Goal: Find specific page/section: Find specific page/section

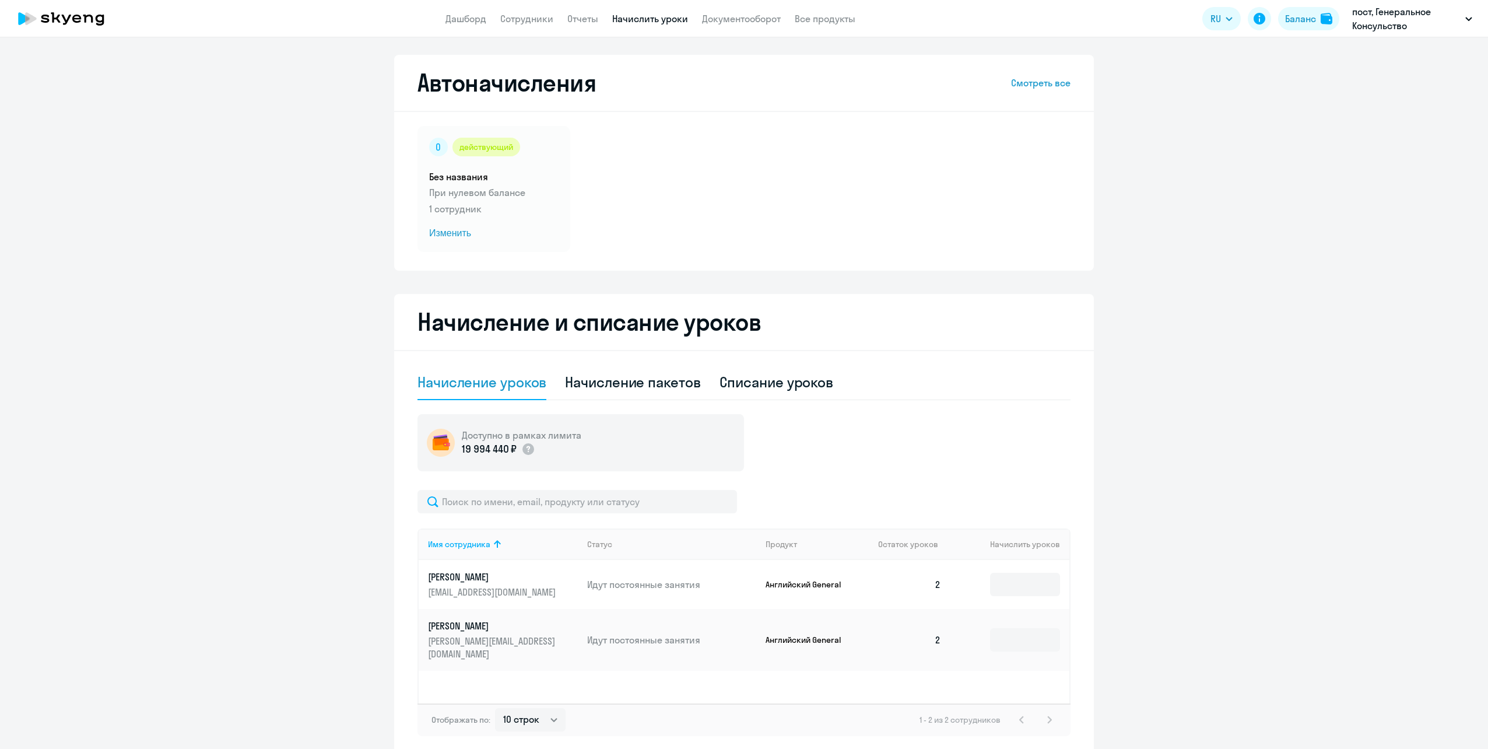
select select "10"
click at [582, 20] on link "Отчеты" at bounding box center [582, 19] width 31 height 12
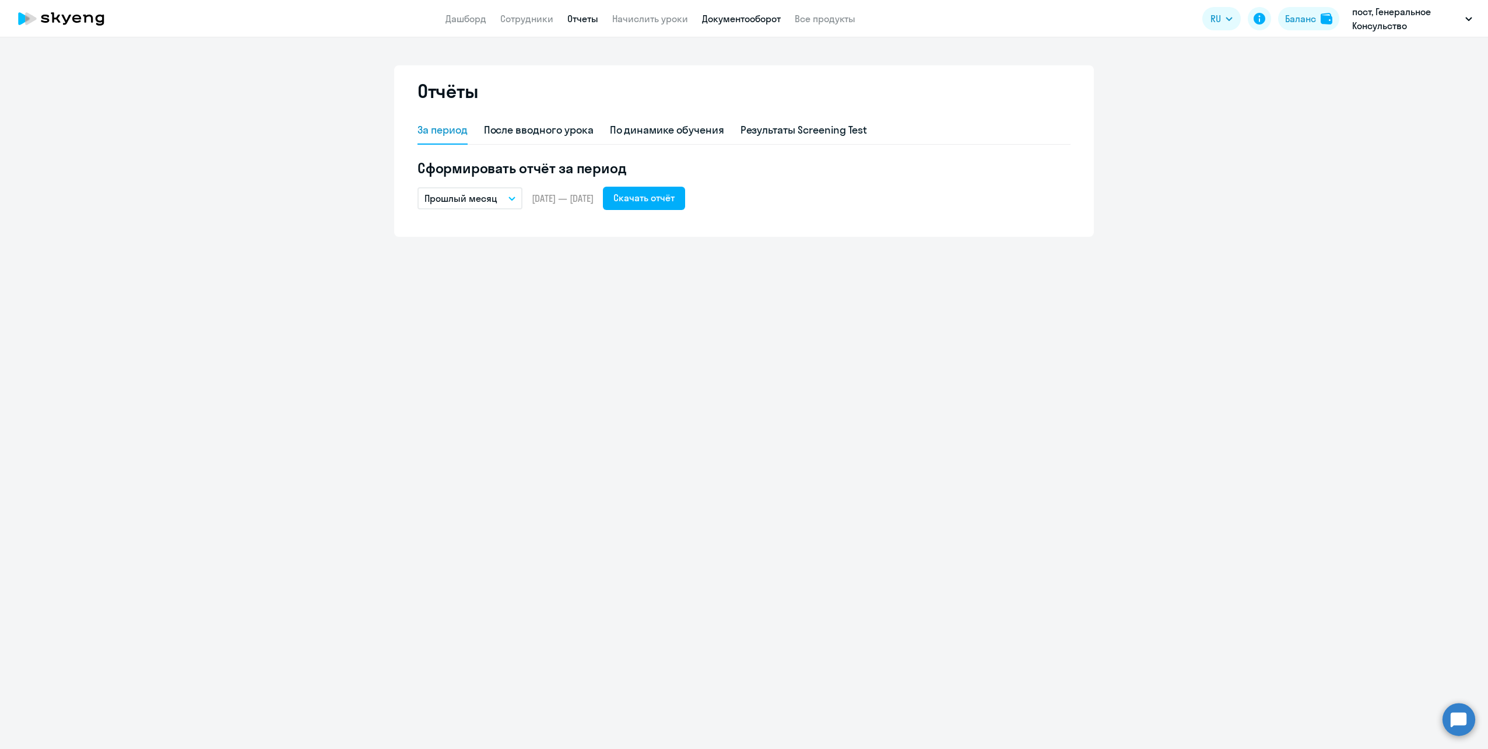
click at [759, 19] on link "Документооборот" at bounding box center [741, 19] width 79 height 12
